Goal: Information Seeking & Learning: Learn about a topic

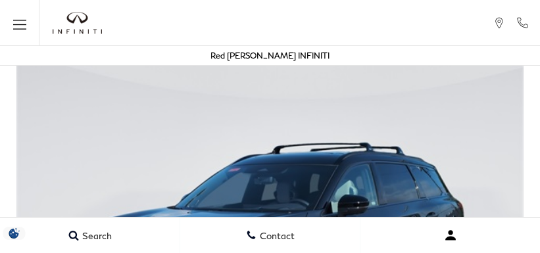
click at [428, 249] on button "Open user profile menu" at bounding box center [451, 235] width 180 height 33
click at [493, 249] on button "Open user profile menu" at bounding box center [451, 235] width 180 height 33
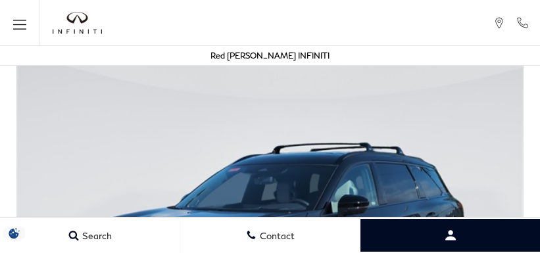
click at [493, 216] on img at bounding box center [270, 243] width 540 height 380
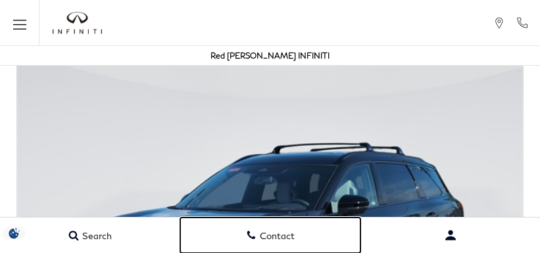
click at [296, 249] on link "Contact" at bounding box center [270, 236] width 180 height 36
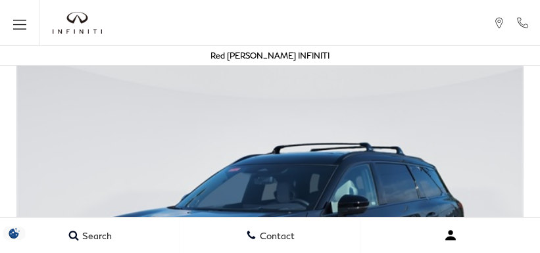
click at [428, 249] on button "Open user profile menu" at bounding box center [451, 235] width 180 height 33
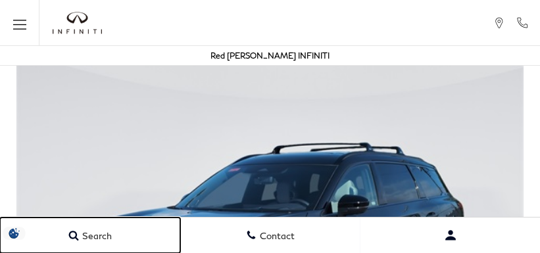
click at [66, 222] on link "Search" at bounding box center [90, 236] width 180 height 36
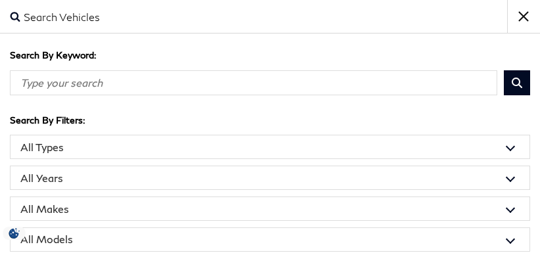
click at [224, 91] on input "Search By Keyword" at bounding box center [254, 82] width 488 height 25
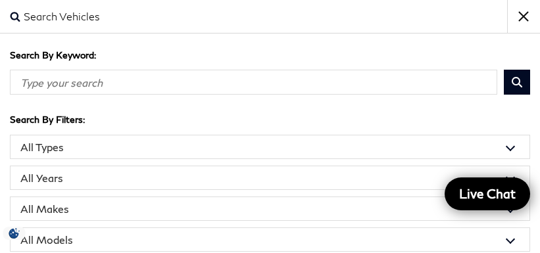
click at [362, 229] on select "All Models 2 Series 2500 Acadia Atlas CT5 CX-5 Edge Explorer Forester GX Highla…" at bounding box center [270, 240] width 520 height 24
